Goal: Transaction & Acquisition: Book appointment/travel/reservation

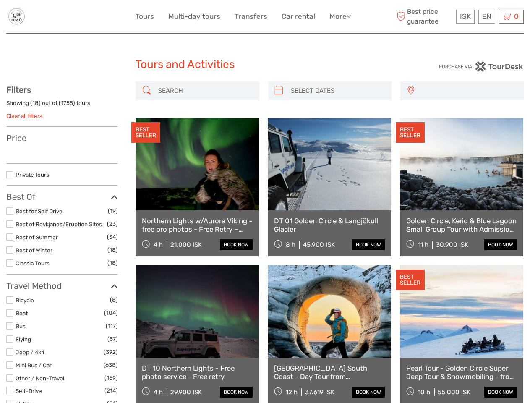
select select
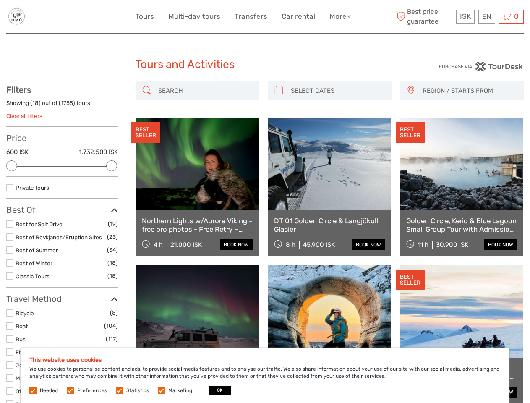
click at [339, 16] on link "More" at bounding box center [340, 16] width 22 height 12
click at [349, 16] on icon at bounding box center [349, 16] width 5 height 7
click at [465, 16] on span "ISK" at bounding box center [465, 16] width 11 height 8
click at [486, 16] on div "EN English Español Deutsch" at bounding box center [486, 17] width 17 height 14
click at [511, 16] on div "0 Items Total 0 ISK Checkout The shopping cart is empty." at bounding box center [511, 17] width 25 height 14
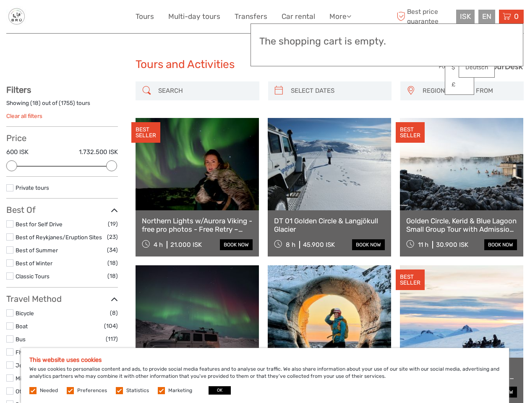
click at [12, 166] on div at bounding box center [11, 165] width 11 height 11
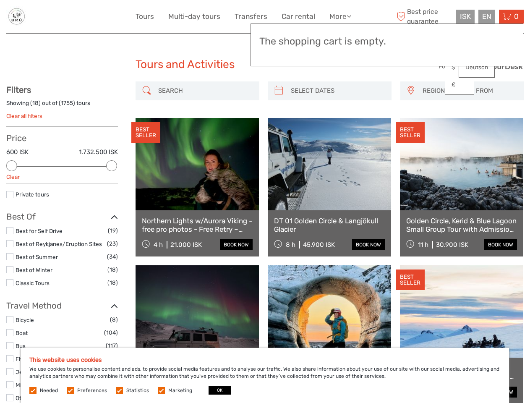
click at [112, 190] on div "Private tours" at bounding box center [62, 198] width 112 height 16
click at [279, 118] on link at bounding box center [329, 164] width 123 height 92
click at [337, 118] on link at bounding box center [329, 164] width 123 height 92
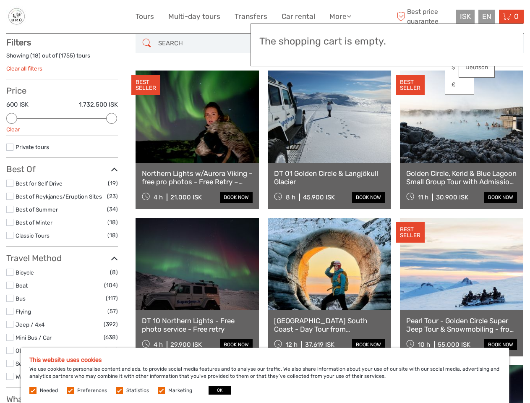
click at [410, 91] on div "BEST SELLER" at bounding box center [410, 85] width 29 height 21
